Goal: Information Seeking & Learning: Learn about a topic

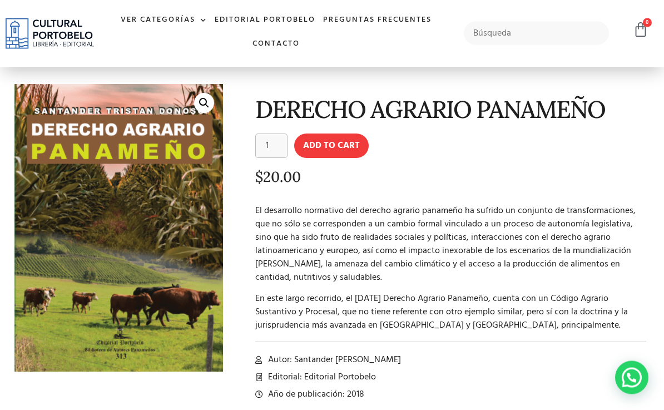
scroll to position [33, 0]
click at [143, 27] on link "Ver Categorías" at bounding box center [164, 20] width 94 height 24
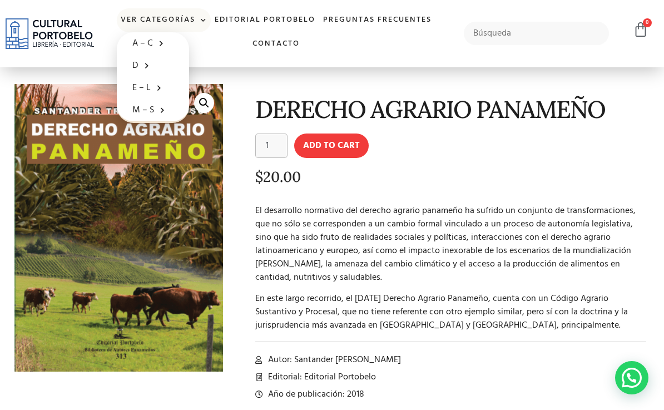
click at [138, 24] on link "Ver Categorías" at bounding box center [164, 20] width 94 height 24
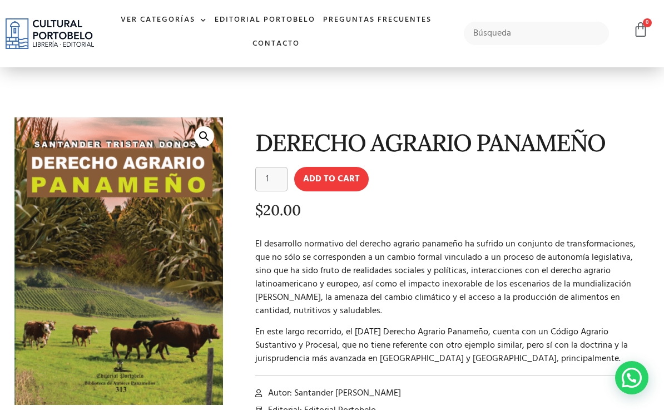
click at [141, 64] on div "Ver Categorías A – C Administración Empresarial Arquitectura Arte Autoayuda Bio…" at bounding box center [276, 33] width 353 height 67
click at [150, 53] on ul "Ver Categorías A – C Administración Empresarial Arquitectura Arte Autoayuda Bio…" at bounding box center [276, 32] width 353 height 48
click at [141, 52] on ul "Ver Categorías A – C Administración Empresarial Arquitectura Arte Autoayuda Bio…" at bounding box center [276, 32] width 353 height 48
click at [150, 51] on ul "Ver Categorías A – C Administración Empresarial Arquitectura Arte Autoayuda Bio…" at bounding box center [276, 32] width 353 height 48
click at [155, 52] on ul "Ver Categorías A – C Administración Empresarial Arquitectura Arte Autoayuda Bio…" at bounding box center [276, 32] width 353 height 48
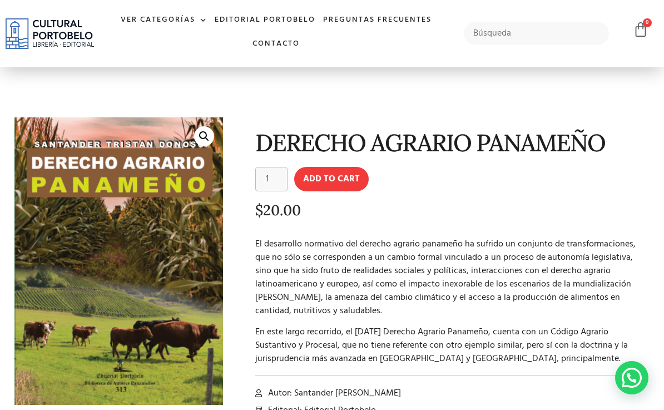
click at [193, 52] on ul "Ver Categorías A – C Administración Empresarial Arquitectura Arte Autoayuda Bio…" at bounding box center [276, 32] width 353 height 48
click at [192, 53] on ul "Ver Categorías A – C Administración Empresarial Arquitectura Arte Autoayuda Bio…" at bounding box center [276, 32] width 353 height 48
click at [199, 53] on ul "Ver Categorías A – C Administración Empresarial Arquitectura Arte Autoayuda Bio…" at bounding box center [276, 32] width 353 height 48
click at [200, 52] on ul "Ver Categorías A – C Administración Empresarial Arquitectura Arte Autoayuda Bio…" at bounding box center [276, 32] width 353 height 48
click at [195, 49] on ul "Ver Categorías A – C Administración Empresarial Arquitectura Arte Autoayuda Bio…" at bounding box center [276, 32] width 353 height 48
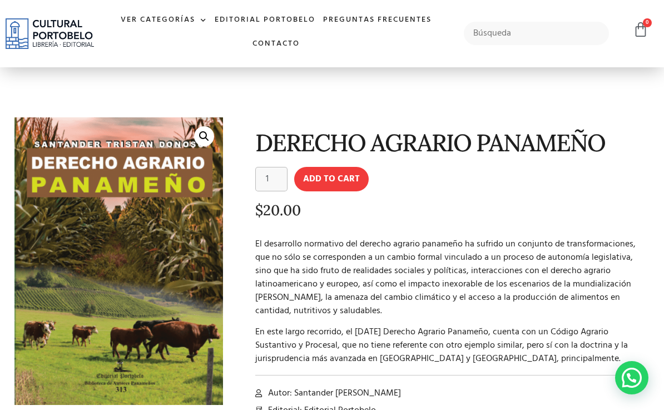
click at [197, 54] on ul "Ver Categorías A – C Administración Empresarial Arquitectura Arte Autoayuda Bio…" at bounding box center [276, 32] width 353 height 48
click at [203, 54] on ul "Ver Categorías A – C Administración Empresarial Arquitectura Arte Autoayuda Bio…" at bounding box center [276, 32] width 353 height 48
click at [188, 47] on ul "Ver Categorías A – C Administración Empresarial Arquitectura Arte Autoayuda Bio…" at bounding box center [276, 32] width 353 height 48
click at [204, 52] on ul "Ver Categorías A – C Administración Empresarial Arquitectura Arte Autoayuda Bio…" at bounding box center [276, 32] width 353 height 48
click at [200, 49] on ul "Ver Categorías A – C Administración Empresarial Arquitectura Arte Autoayuda Bio…" at bounding box center [276, 32] width 353 height 48
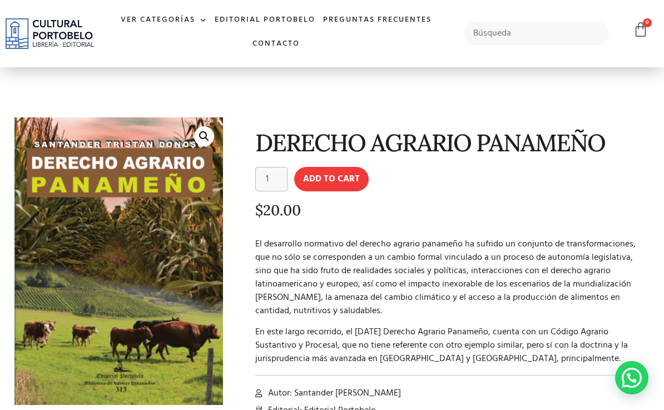
click at [151, 50] on ul "Ver Categorías A – C Administración Empresarial Arquitectura Arte Autoayuda Bio…" at bounding box center [276, 32] width 353 height 48
click at [183, 54] on ul "Ver Categorías A – C Administración Empresarial Arquitectura Arte Autoayuda Bio…" at bounding box center [276, 32] width 353 height 48
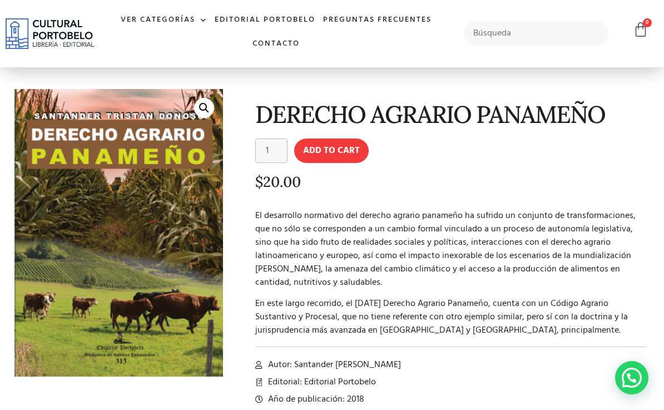
click at [163, 28] on link "Ver Categorías" at bounding box center [164, 20] width 94 height 24
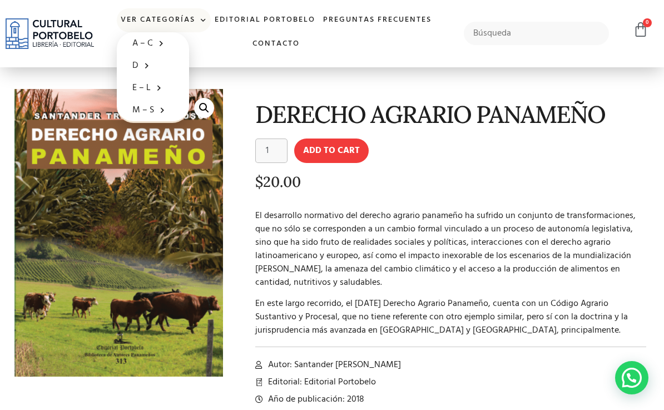
click at [179, 14] on link "Ver Categorías" at bounding box center [164, 20] width 94 height 24
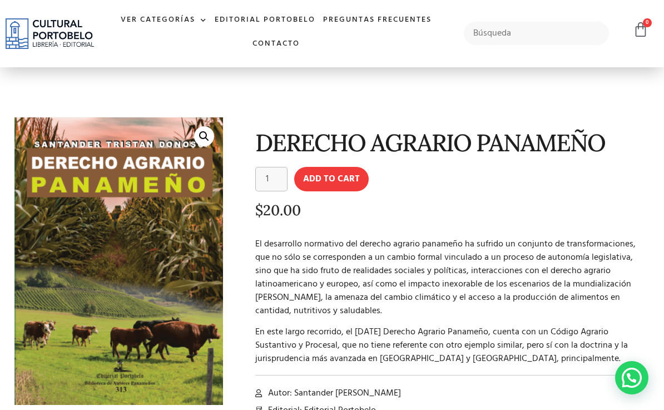
click at [165, 45] on ul "Ver Categorías A – C Administración Empresarial Arquitectura Arte Autoayuda Bio…" at bounding box center [276, 32] width 353 height 48
click at [187, 49] on ul "Ver Categorías A – C Administración Empresarial Arquitectura Arte Autoayuda Bio…" at bounding box center [276, 32] width 353 height 48
click at [196, 54] on ul "Ver Categorías A – C Administración Empresarial Arquitectura Arte Autoayuda Bio…" at bounding box center [276, 32] width 353 height 48
click at [197, 48] on ul "Ver Categorías A – C Administración Empresarial Arquitectura Arte Autoayuda Bio…" at bounding box center [276, 32] width 353 height 48
click at [202, 50] on ul "Ver Categorías A – C Administración Empresarial Arquitectura Arte Autoayuda Bio…" at bounding box center [276, 32] width 353 height 48
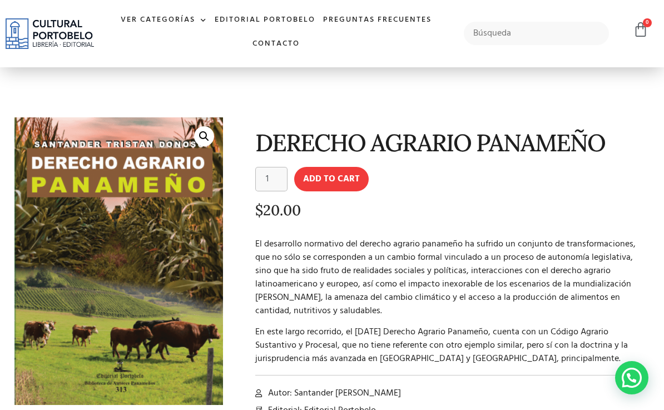
click at [203, 50] on ul "Ver Categorías A – C Administración Empresarial Arquitectura Arte Autoayuda Bio…" at bounding box center [276, 32] width 353 height 48
click at [195, 46] on ul "Ver Categorías A – C Administración Empresarial Arquitectura Arte Autoayuda Bio…" at bounding box center [276, 32] width 353 height 48
click at [193, 45] on ul "Ver Categorías A – C Administración Empresarial Arquitectura Arte Autoayuda Bio…" at bounding box center [276, 32] width 353 height 48
click at [188, 18] on link "Ver Categorías" at bounding box center [164, 20] width 94 height 24
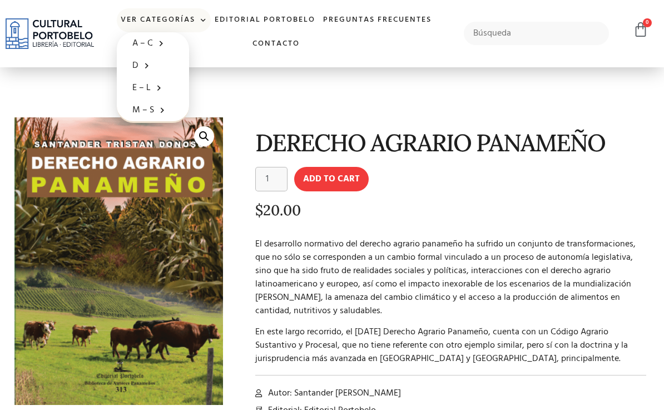
click at [145, 61] on span at bounding box center [143, 65] width 11 height 17
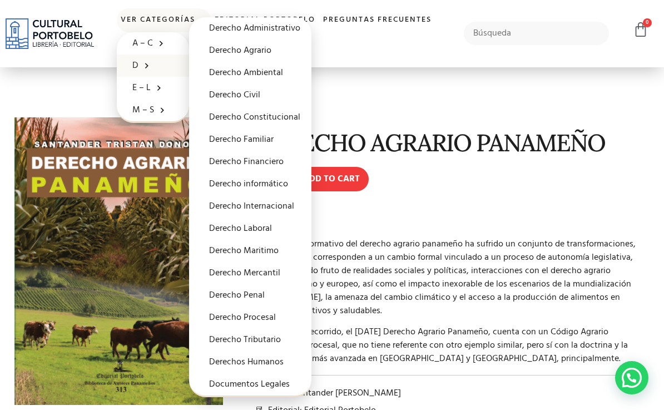
click at [221, 48] on link "Derecho Agrario" at bounding box center [250, 50] width 122 height 22
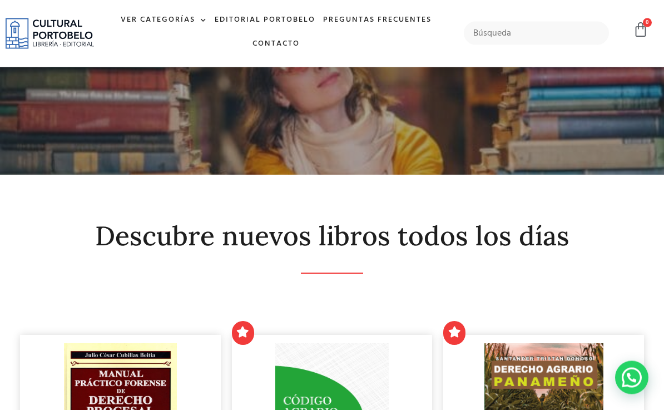
scroll to position [3, 0]
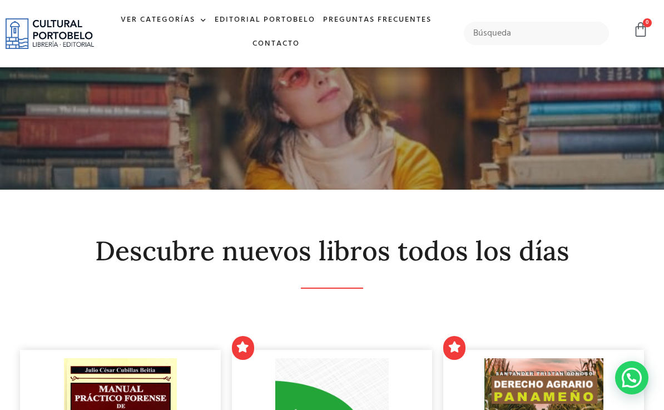
click at [163, 19] on link "Ver Categorías" at bounding box center [164, 20] width 94 height 24
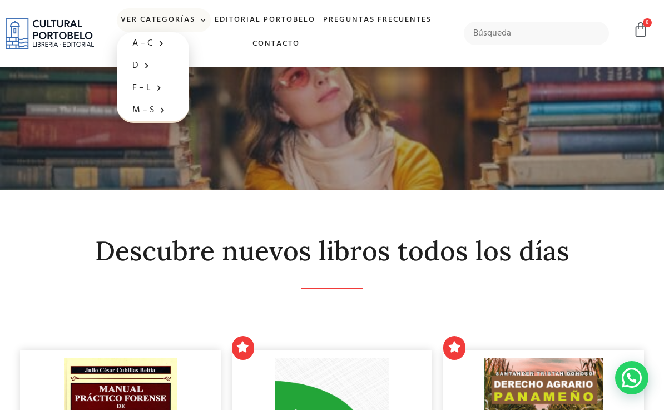
click at [142, 67] on span at bounding box center [143, 65] width 11 height 17
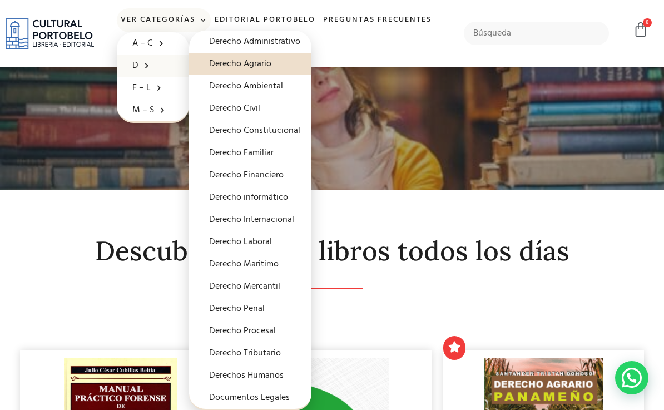
click at [228, 79] on link "Derecho Ambiental" at bounding box center [250, 86] width 122 height 22
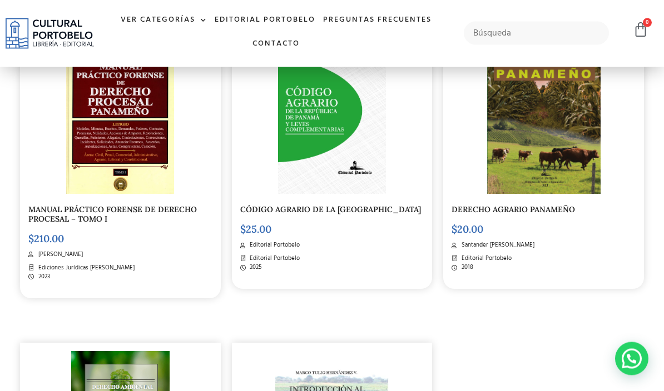
scroll to position [331, 0]
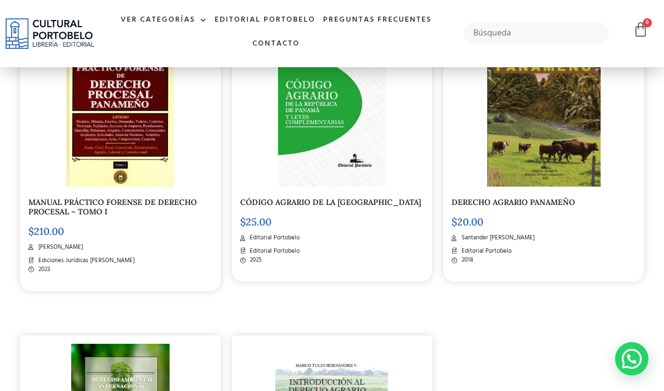
click at [225, 18] on link "Editorial Portobelo" at bounding box center [265, 20] width 108 height 24
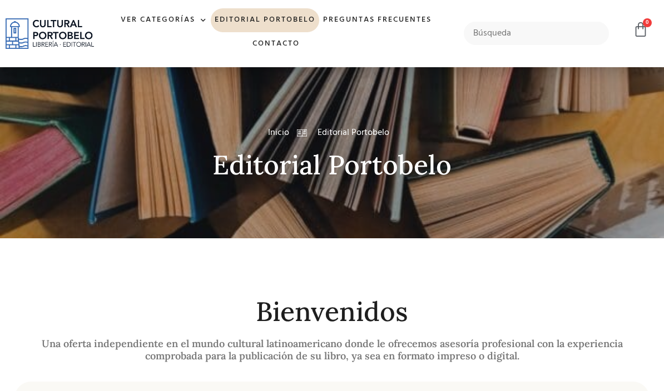
click at [160, 25] on link "Ver Categorías" at bounding box center [164, 20] width 94 height 24
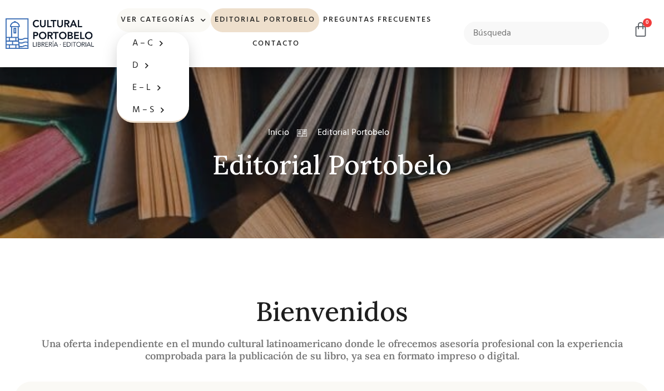
click at [135, 64] on link "D" at bounding box center [153, 65] width 72 height 22
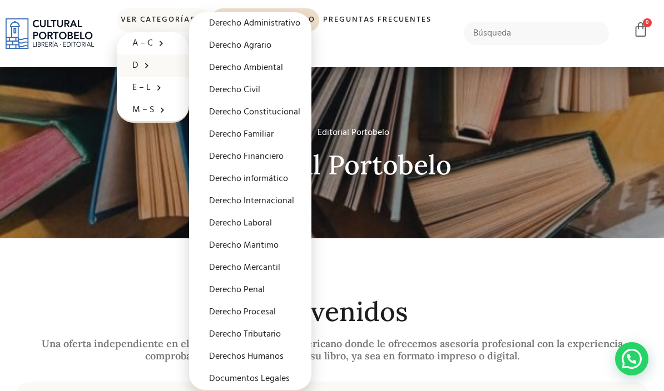
click at [222, 312] on link "Derecho Procesal" at bounding box center [250, 312] width 122 height 22
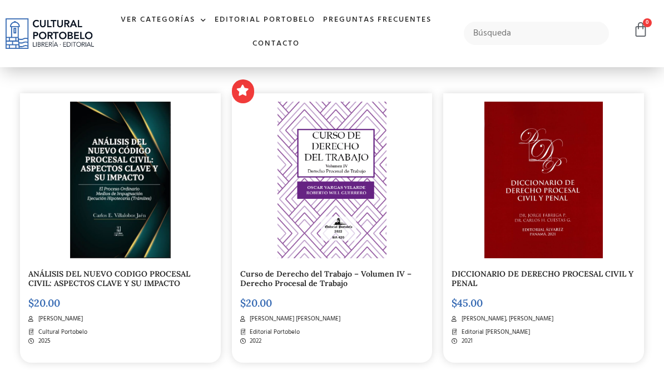
scroll to position [336, 0]
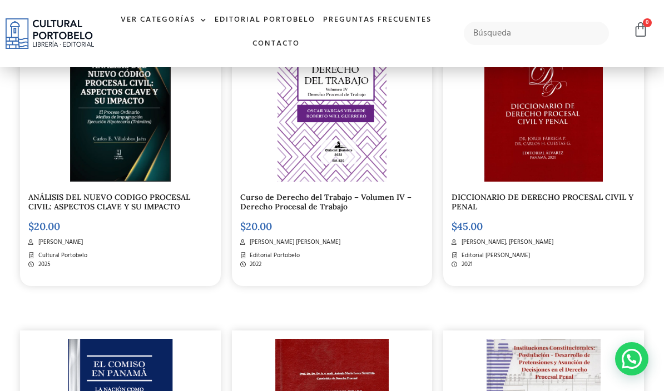
click at [162, 20] on link "Ver Categorías" at bounding box center [164, 20] width 94 height 24
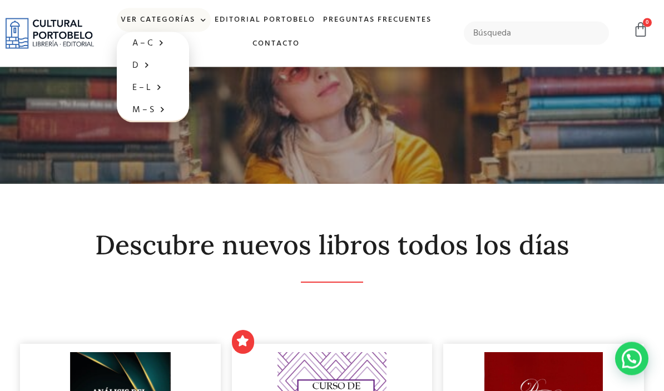
scroll to position [0, 0]
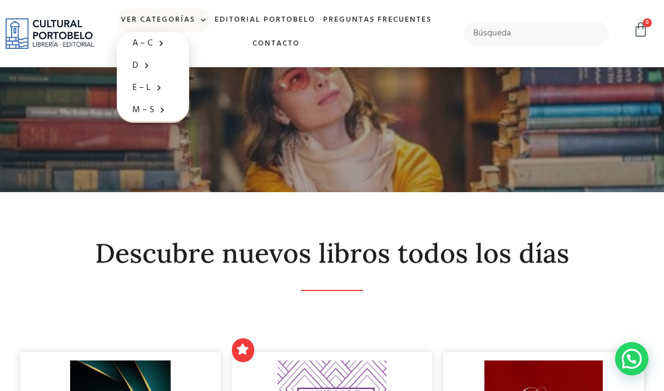
click at [141, 67] on span at bounding box center [143, 65] width 11 height 17
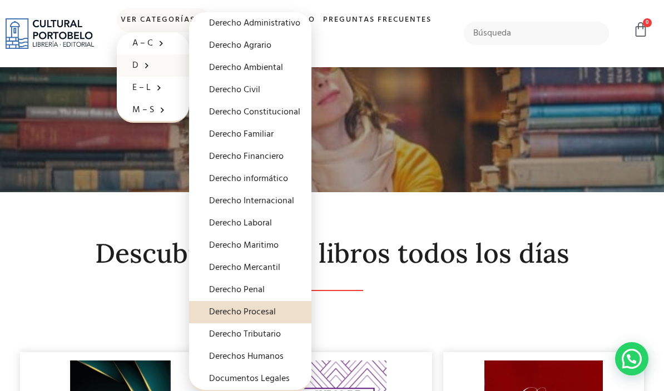
click at [226, 29] on link "Derecho Administrativo" at bounding box center [250, 23] width 122 height 22
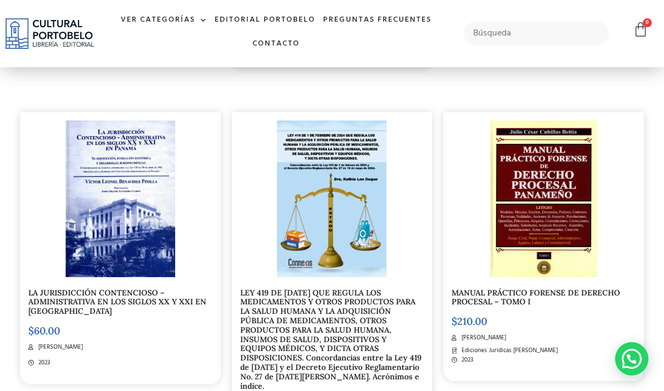
scroll to position [562, 0]
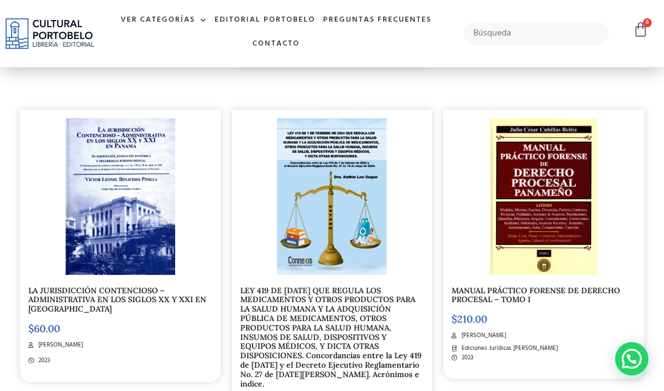
click at [138, 19] on link "Ver Categorías" at bounding box center [164, 20] width 94 height 24
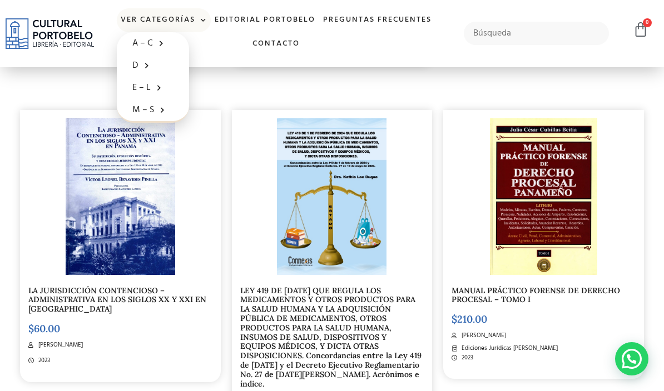
click at [136, 69] on link "D" at bounding box center [153, 65] width 72 height 22
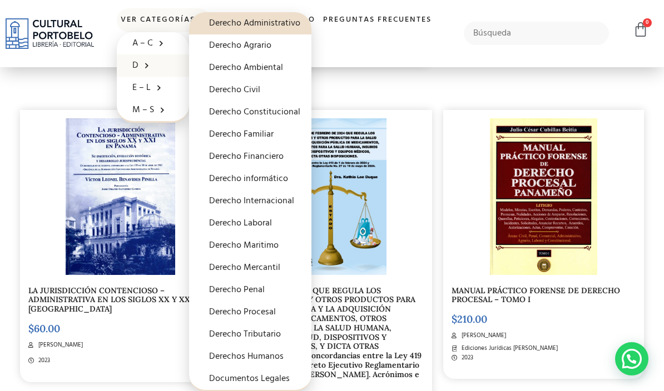
click at [229, 67] on link "Derecho Ambiental" at bounding box center [250, 68] width 122 height 22
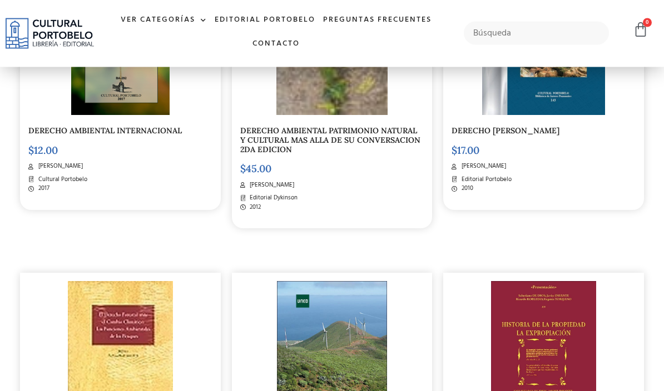
scroll to position [403, 0]
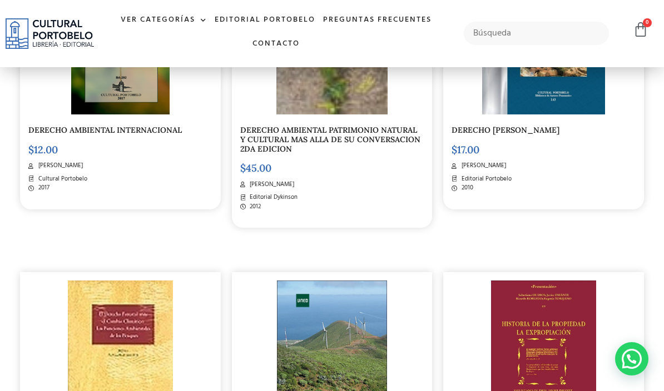
click at [161, 19] on link "Ver Categorías" at bounding box center [164, 20] width 94 height 24
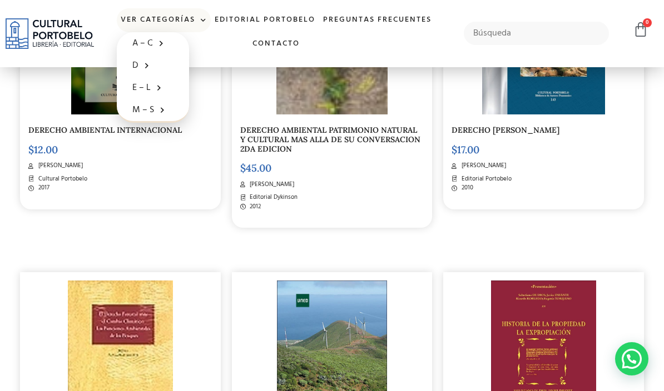
click at [139, 65] on span at bounding box center [143, 65] width 11 height 17
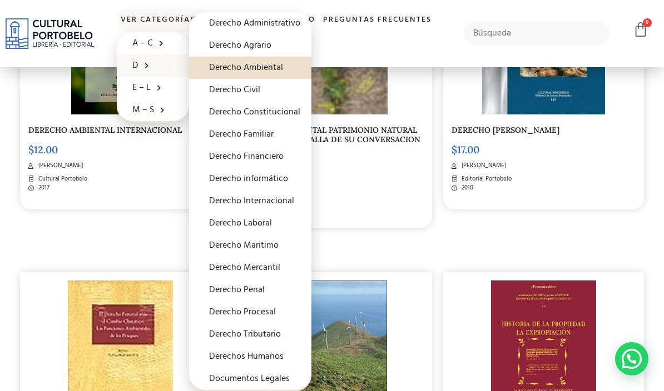
click at [226, 46] on link "Derecho Agrario" at bounding box center [250, 45] width 122 height 22
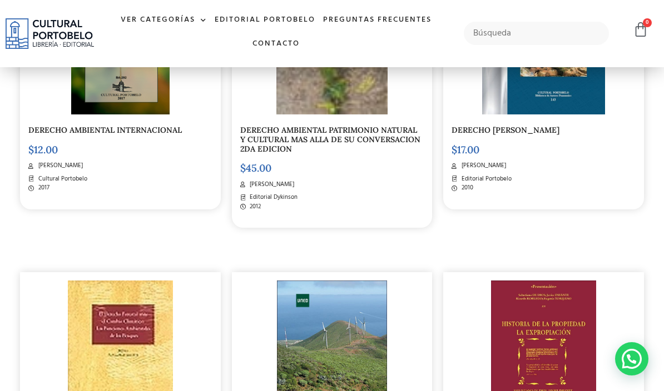
scroll to position [451, 0]
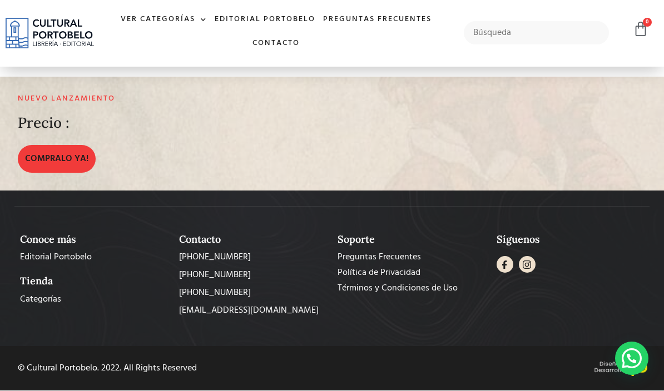
scroll to position [963, 0]
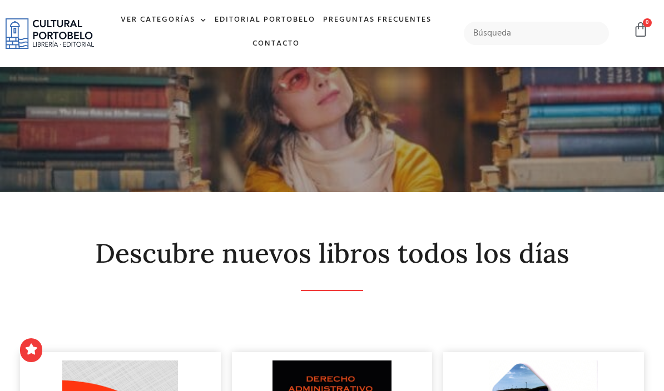
scroll to position [610, 0]
